Goal: Find specific page/section: Find specific page/section

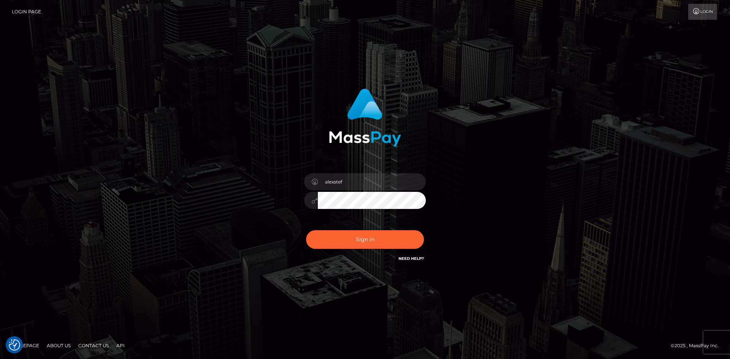
click at [352, 237] on button "Sign in" at bounding box center [365, 239] width 118 height 19
type input "alexstef"
click at [350, 238] on button "Sign in" at bounding box center [365, 239] width 118 height 19
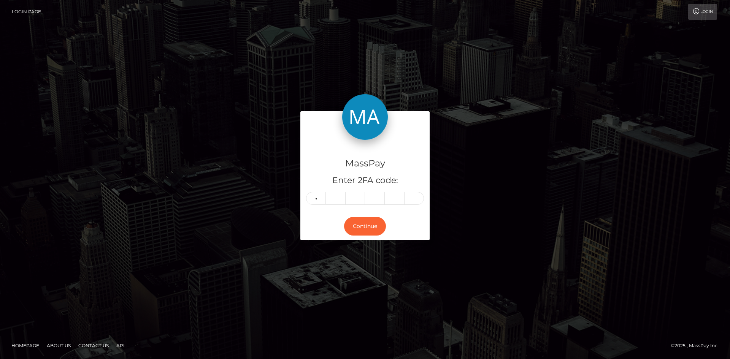
type input "5"
type input "7"
type input "2"
type input "6"
type input "9"
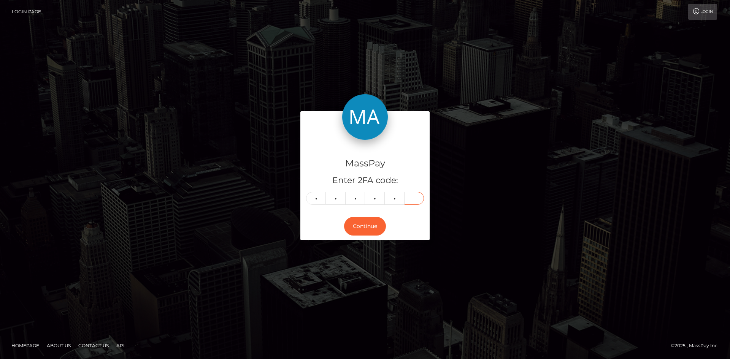
type input "8"
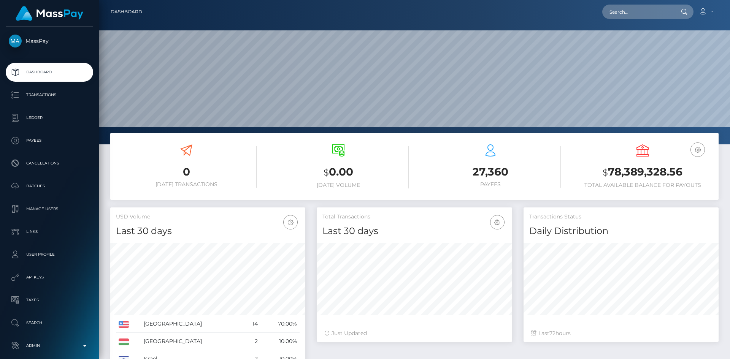
scroll to position [135, 195]
paste input "fa1002ce-c978-4b5c-bf90-1e58b490f58d"
click at [646, 11] on input "text" at bounding box center [637, 12] width 71 height 14
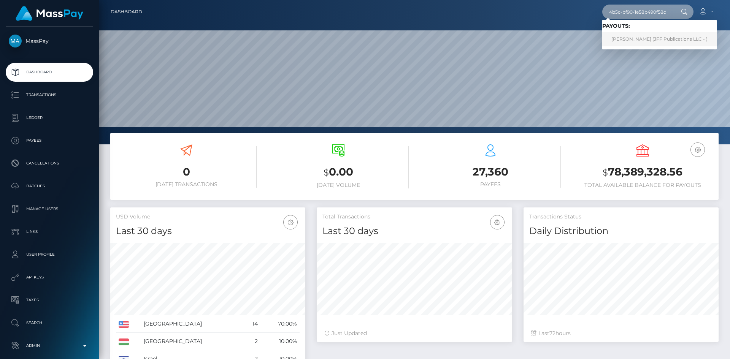
type input "fa1002ce-c978-4b5c-bf90-1e58b490f58d"
click at [615, 43] on link "Christopher Marlow Lee (JFF Publications LLC - )" at bounding box center [659, 39] width 114 height 14
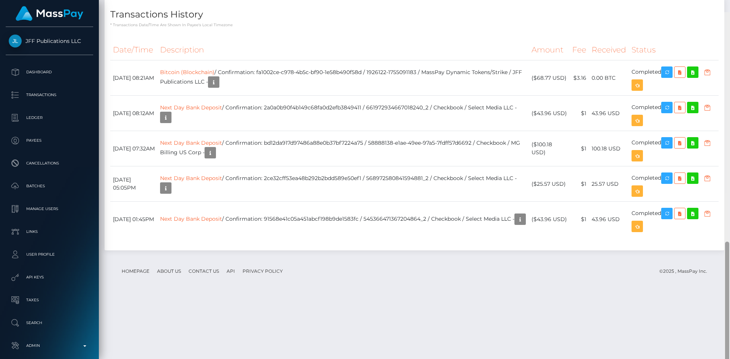
scroll to position [686, 0]
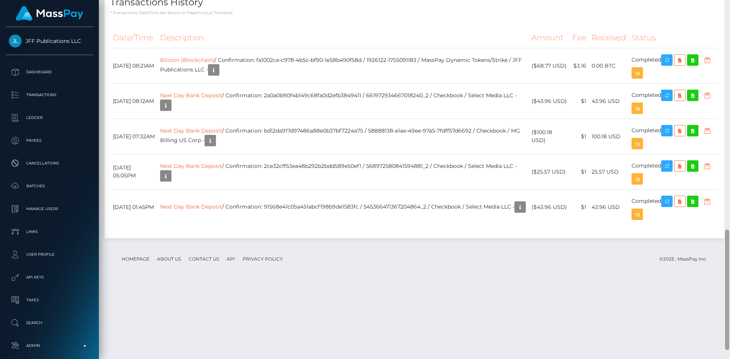
drag, startPoint x: 727, startPoint y: 79, endPoint x: 729, endPoint y: 288, distance: 208.8
click at [729, 290] on div at bounding box center [727, 290] width 4 height 121
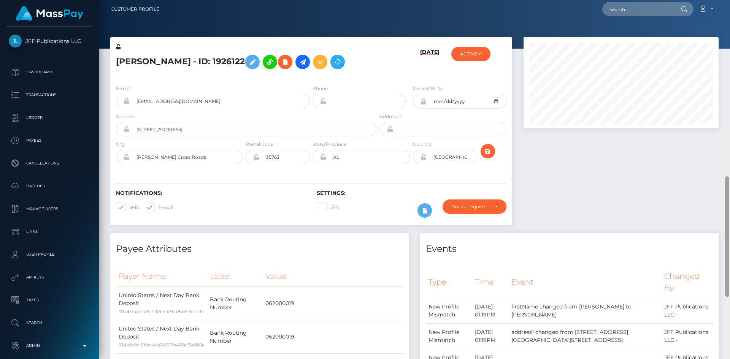
scroll to position [0, 0]
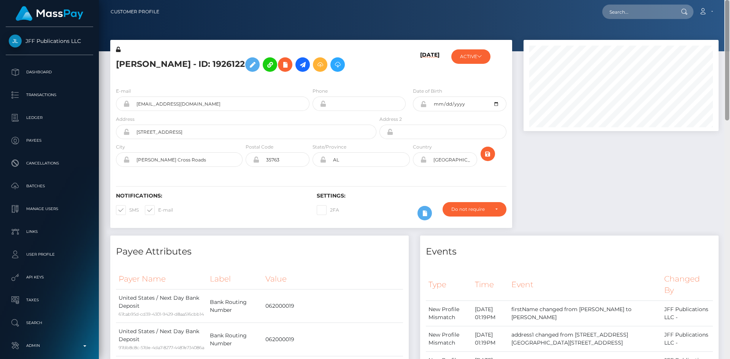
drag, startPoint x: 728, startPoint y: 238, endPoint x: 729, endPoint y: -15, distance: 252.5
click at [729, 0] on html "JFF Publications LLC Dashboard Transactions Ledger Payees Batches" at bounding box center [365, 179] width 730 height 359
click at [640, 14] on input "text" at bounding box center [637, 12] width 71 height 14
paste input "PY62027235"
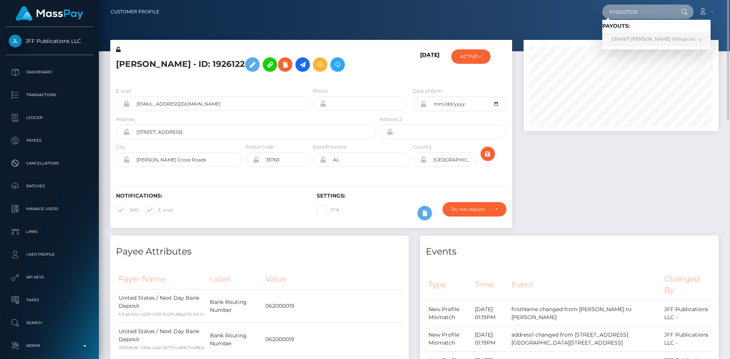
type input "PY62027235"
click at [640, 37] on link "GRANIT SPAHIU (Whop Inc - )" at bounding box center [656, 39] width 108 height 14
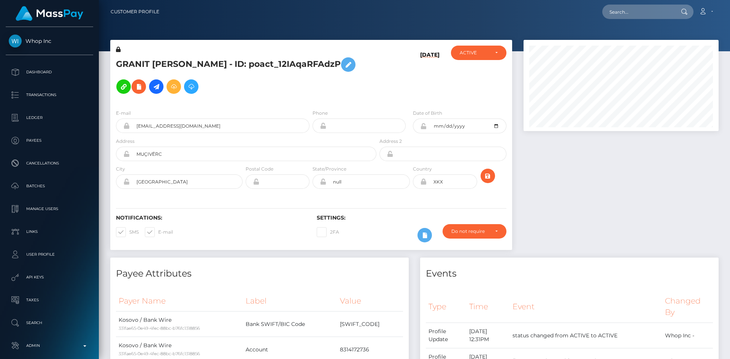
scroll to position [380140, 380037]
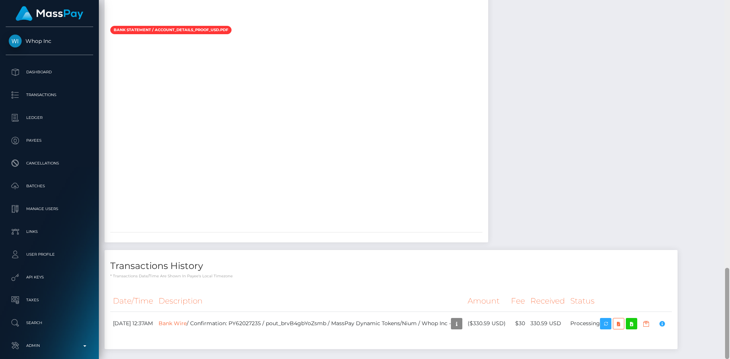
click at [710, 314] on div "Customer Profile Loading... Loading..." at bounding box center [414, 179] width 631 height 359
click at [727, 294] on div at bounding box center [727, 313] width 4 height 91
drag, startPoint x: 628, startPoint y: 288, endPoint x: 701, endPoint y: 327, distance: 82.5
click at [610, 319] on icon "button" at bounding box center [605, 324] width 9 height 10
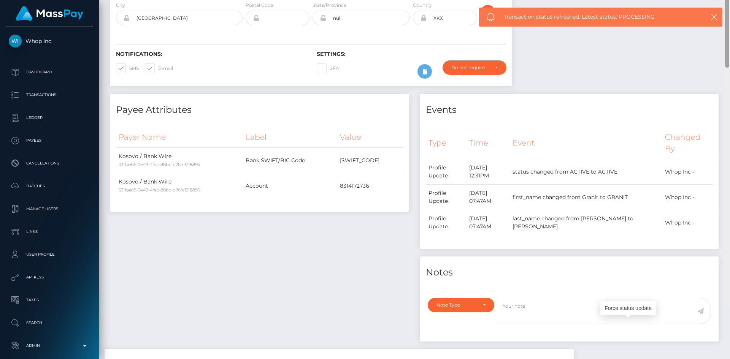
scroll to position [0, 0]
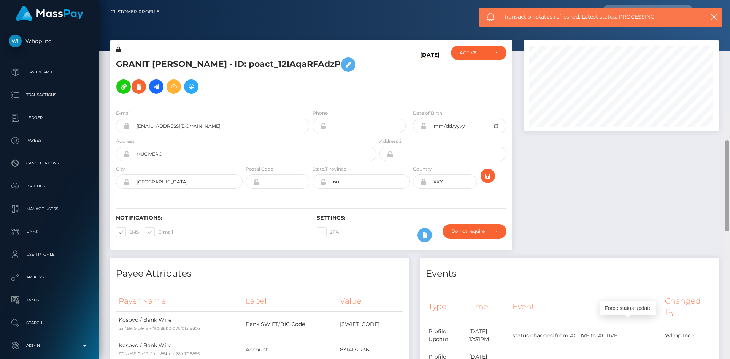
drag, startPoint x: 729, startPoint y: 292, endPoint x: 730, endPoint y: -21, distance: 312.9
click at [730, 0] on html "Whop Inc Dashboard Transactions Ledger Payees Cancellations Links" at bounding box center [365, 179] width 730 height 359
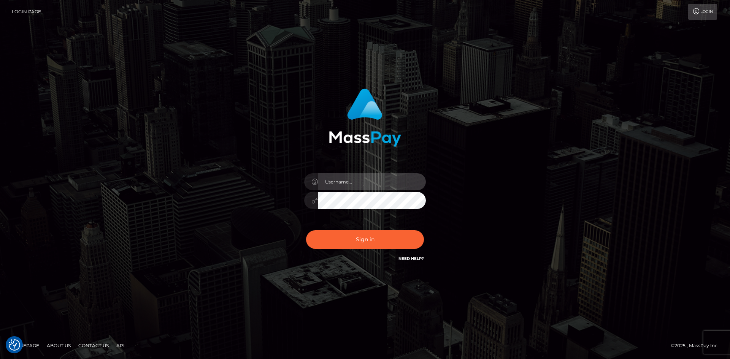
type input "alexstef"
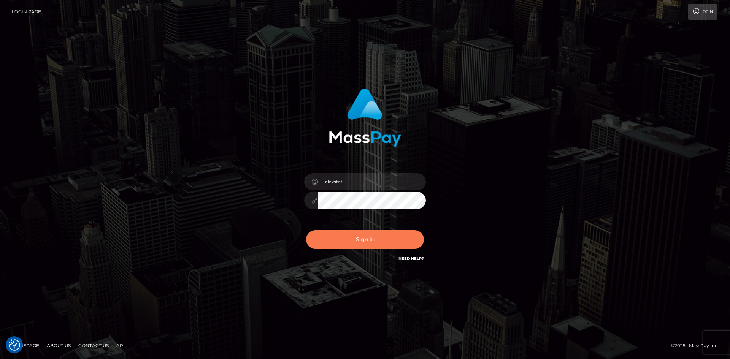
click at [367, 240] on button "Sign in" at bounding box center [365, 239] width 118 height 19
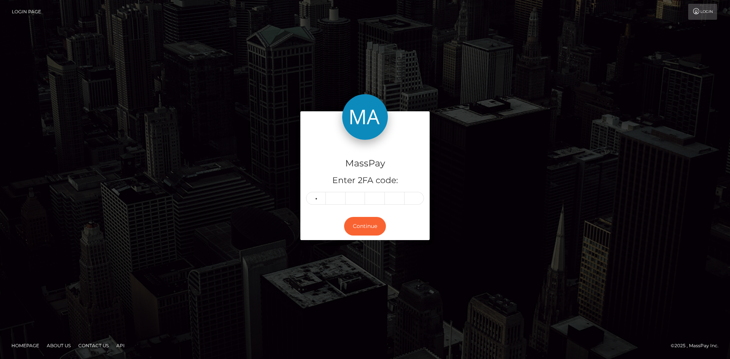
type input "8"
type input "6"
type input "1"
type input "0"
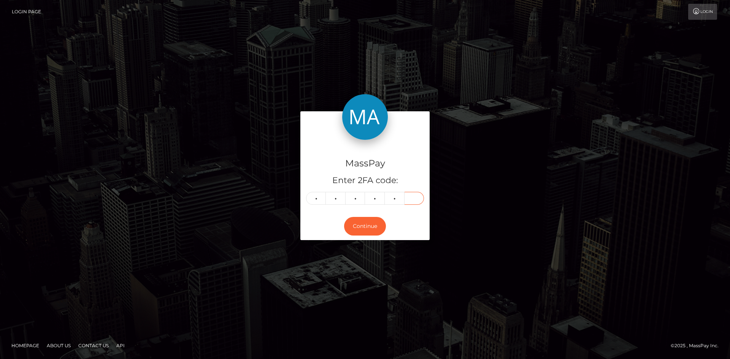
type input "1"
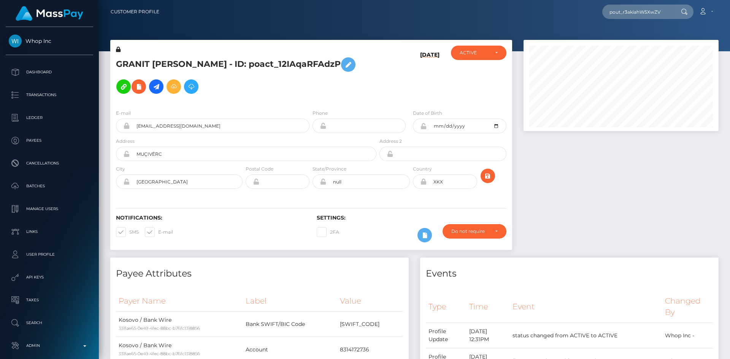
scroll to position [91, 195]
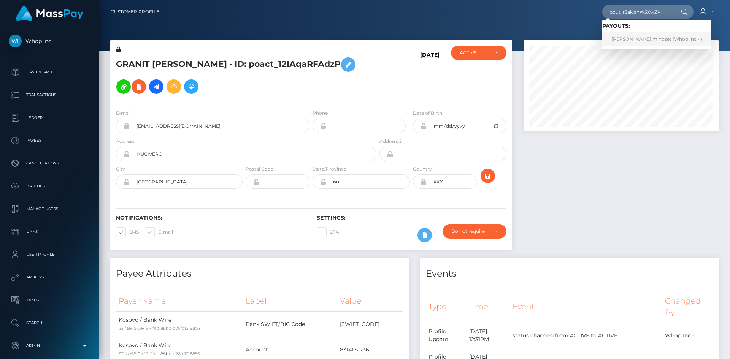
type input "pout_r3akiahW5XwZV"
click at [634, 39] on link "[PERSON_NAME].mindset (Whop Inc - )" at bounding box center [656, 39] width 109 height 14
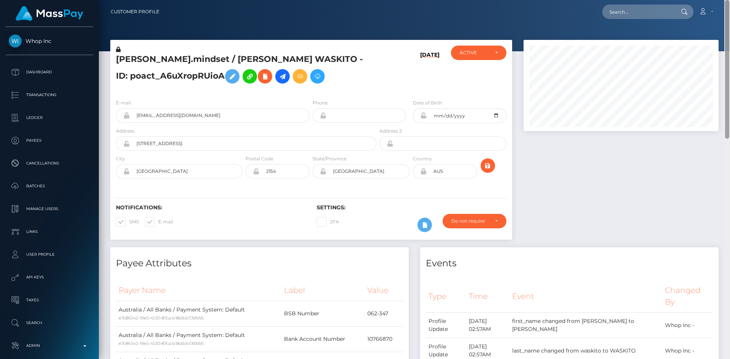
click at [730, 32] on div at bounding box center [727, 179] width 6 height 359
drag, startPoint x: 727, startPoint y: 52, endPoint x: 719, endPoint y: 13, distance: 39.1
click at [719, 13] on div "Customer Profile Loading... Loading..." at bounding box center [414, 179] width 631 height 359
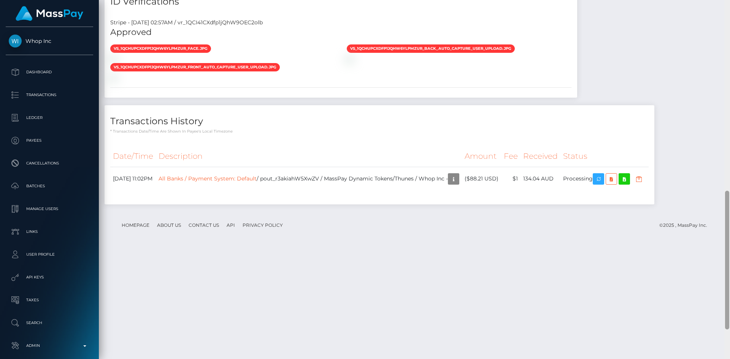
scroll to position [568, 0]
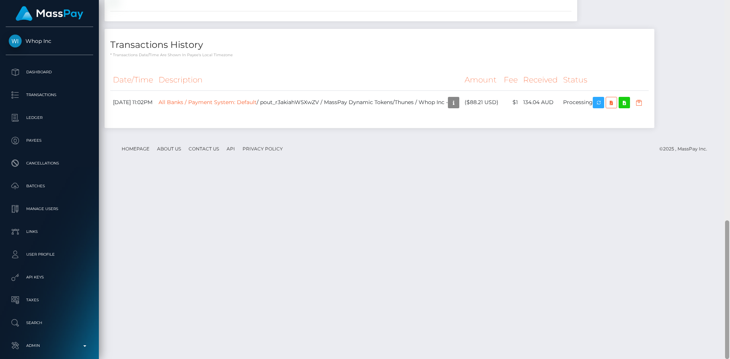
drag, startPoint x: 727, startPoint y: 49, endPoint x: 691, endPoint y: 291, distance: 244.8
click at [717, 294] on div "Customer Profile Loading... Loading..." at bounding box center [414, 179] width 631 height 359
click at [210, 105] on link "All Banks / Payment System: Default" at bounding box center [208, 101] width 98 height 7
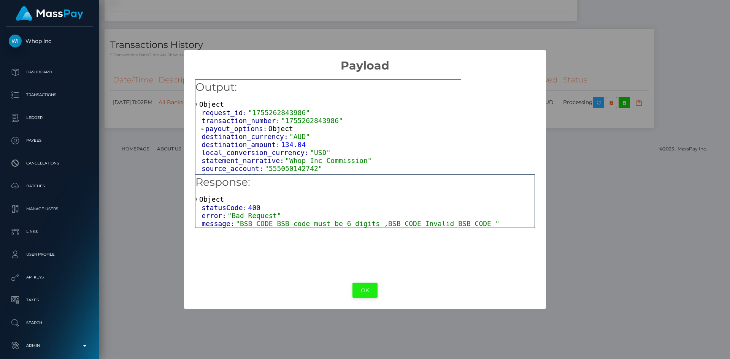
click at [366, 291] on button "OK" at bounding box center [364, 291] width 25 height 16
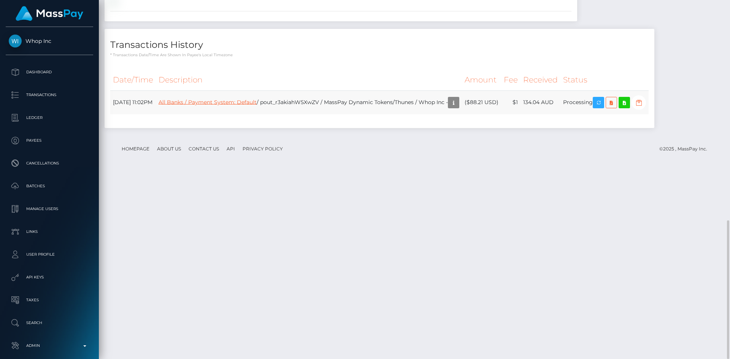
click at [250, 105] on link "All Banks / Payment System: Default" at bounding box center [208, 101] width 98 height 7
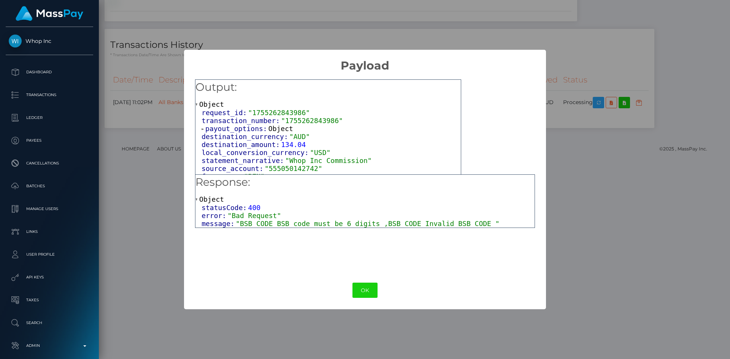
click at [314, 225] on span ""BSB CODE BSB code must be 6 digits ,BSB CODE Invalid BSB CODE "" at bounding box center [368, 224] width 264 height 8
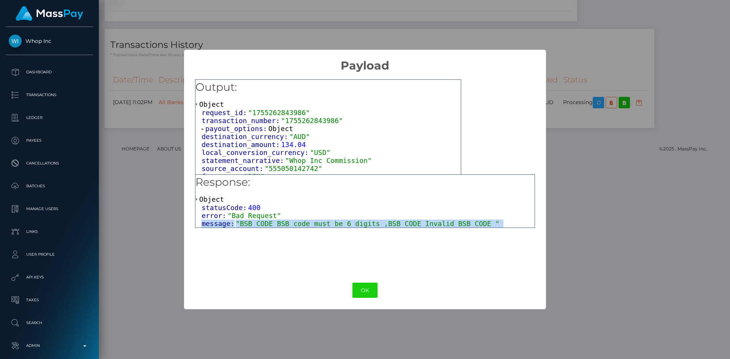
click at [314, 225] on span ""BSB CODE BSB code must be 6 digits ,BSB CODE Invalid BSB CODE "" at bounding box center [368, 224] width 264 height 8
click at [331, 222] on span ""BSB CODE BSB code must be 6 digits ,BSB CODE Invalid BSB CODE "" at bounding box center [368, 224] width 264 height 8
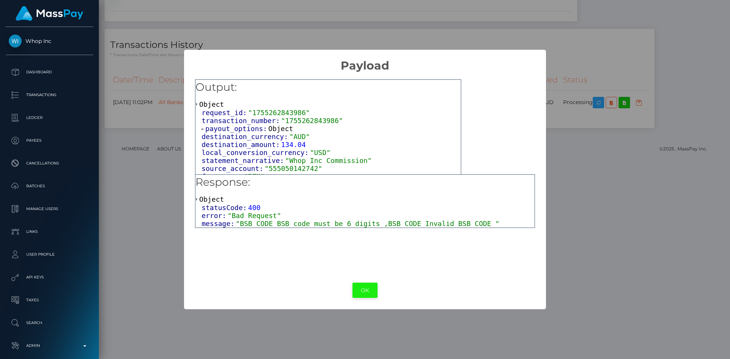
click at [365, 293] on button "OK" at bounding box center [364, 291] width 25 height 16
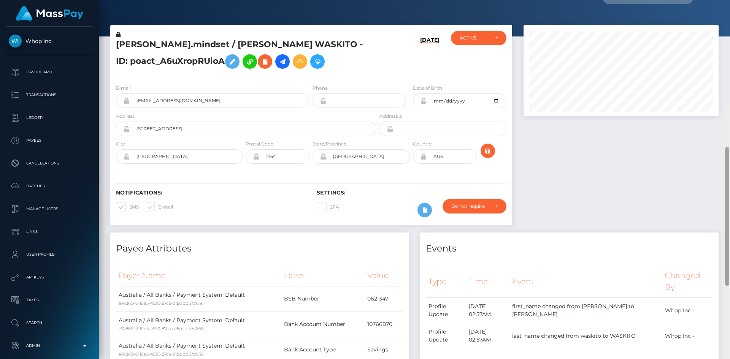
scroll to position [0, 0]
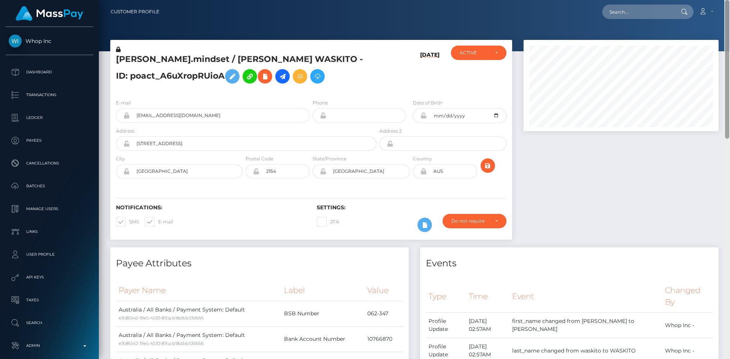
drag, startPoint x: 726, startPoint y: 298, endPoint x: 727, endPoint y: 41, distance: 256.7
click at [729, 41] on div at bounding box center [727, 69] width 4 height 139
